Goal: Navigation & Orientation: Go to known website

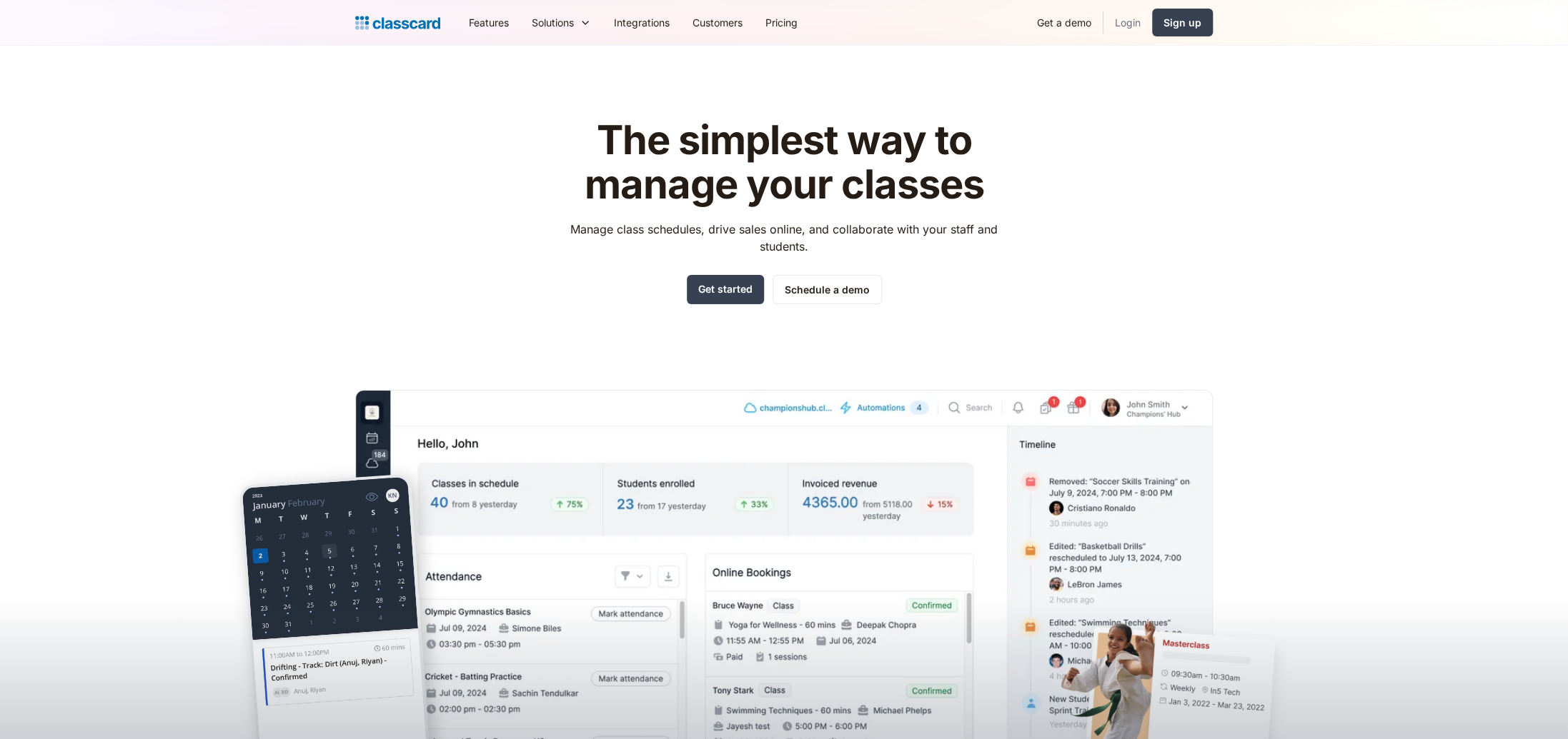
click at [1130, 27] on link "Login" at bounding box center [1128, 22] width 49 height 32
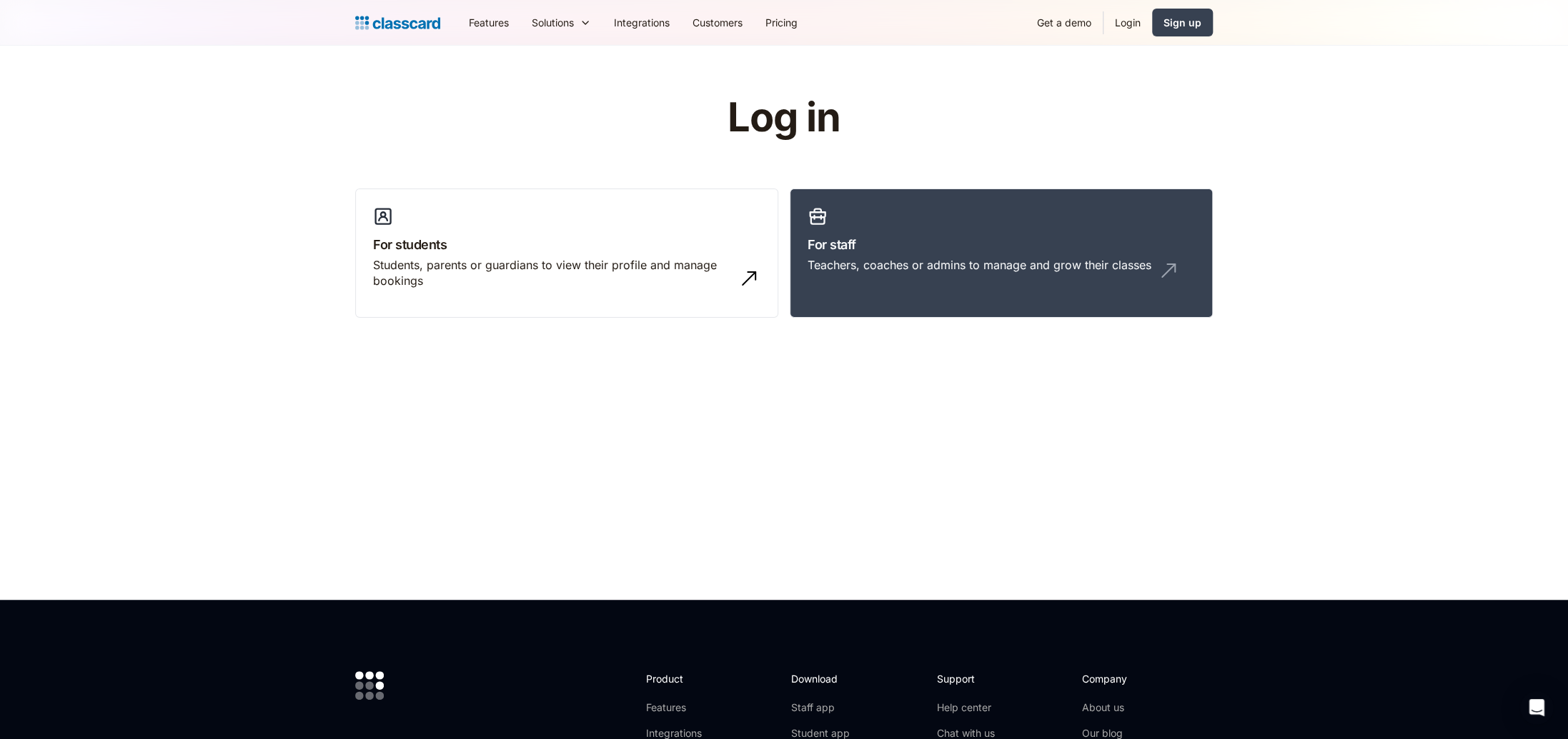
click at [1138, 14] on link "Login" at bounding box center [1128, 22] width 49 height 32
click at [881, 243] on h3 "For staff" at bounding box center [1001, 244] width 388 height 19
